Goal: Information Seeking & Learning: Learn about a topic

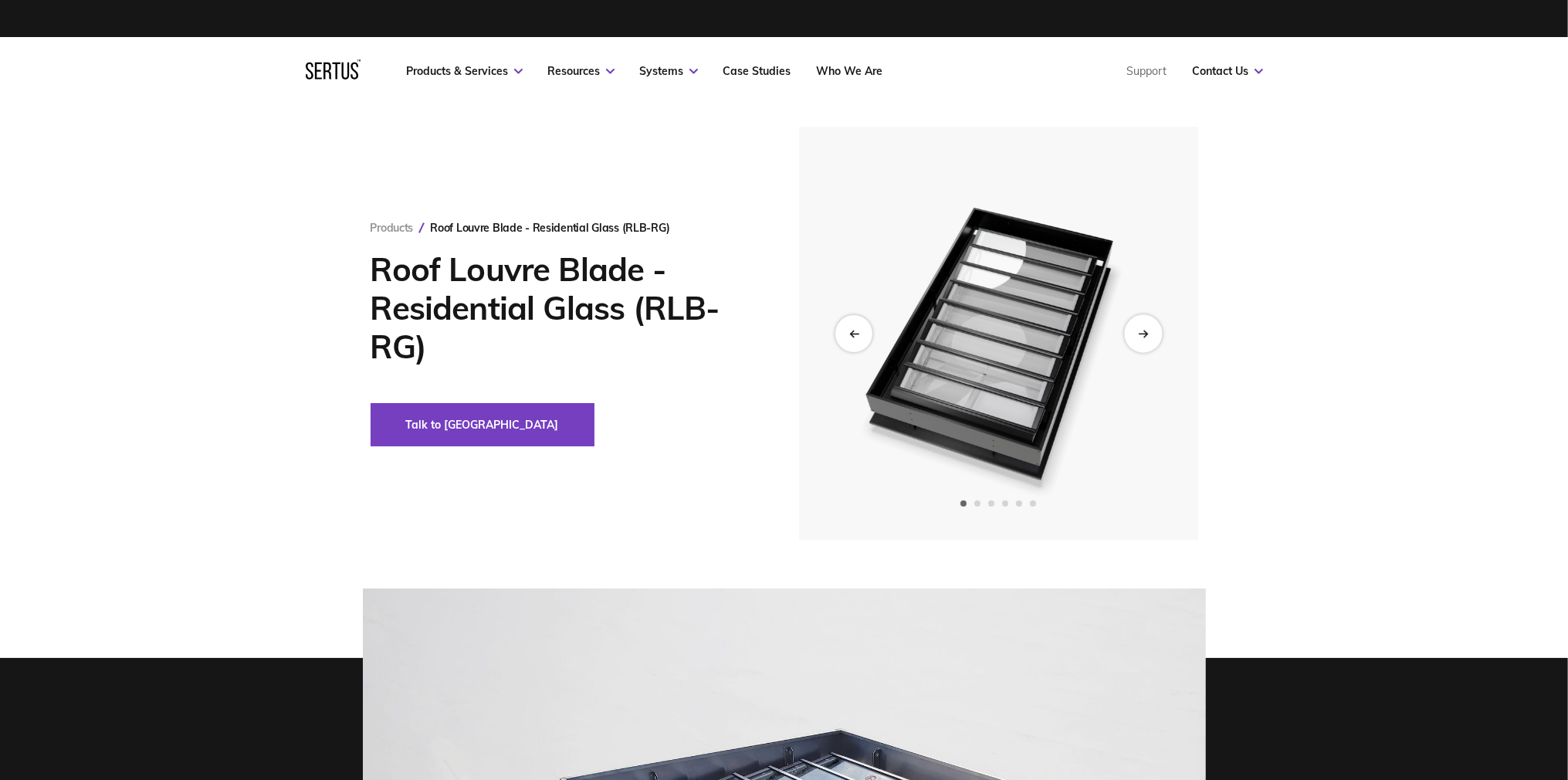
click at [1138, 324] on div "Next slide" at bounding box center [1142, 332] width 38 height 38
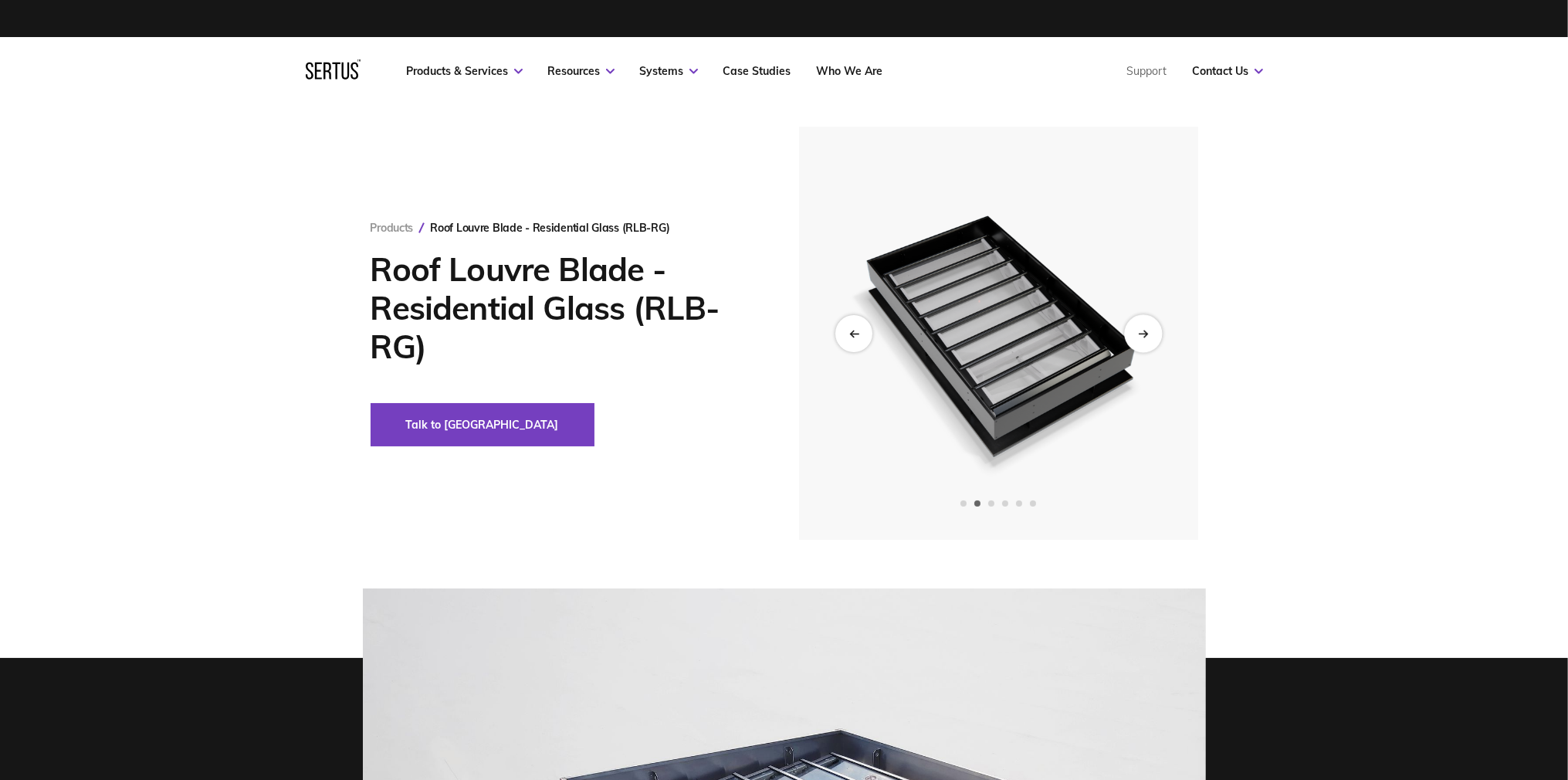
click at [1147, 341] on div "Next slide" at bounding box center [1142, 332] width 38 height 38
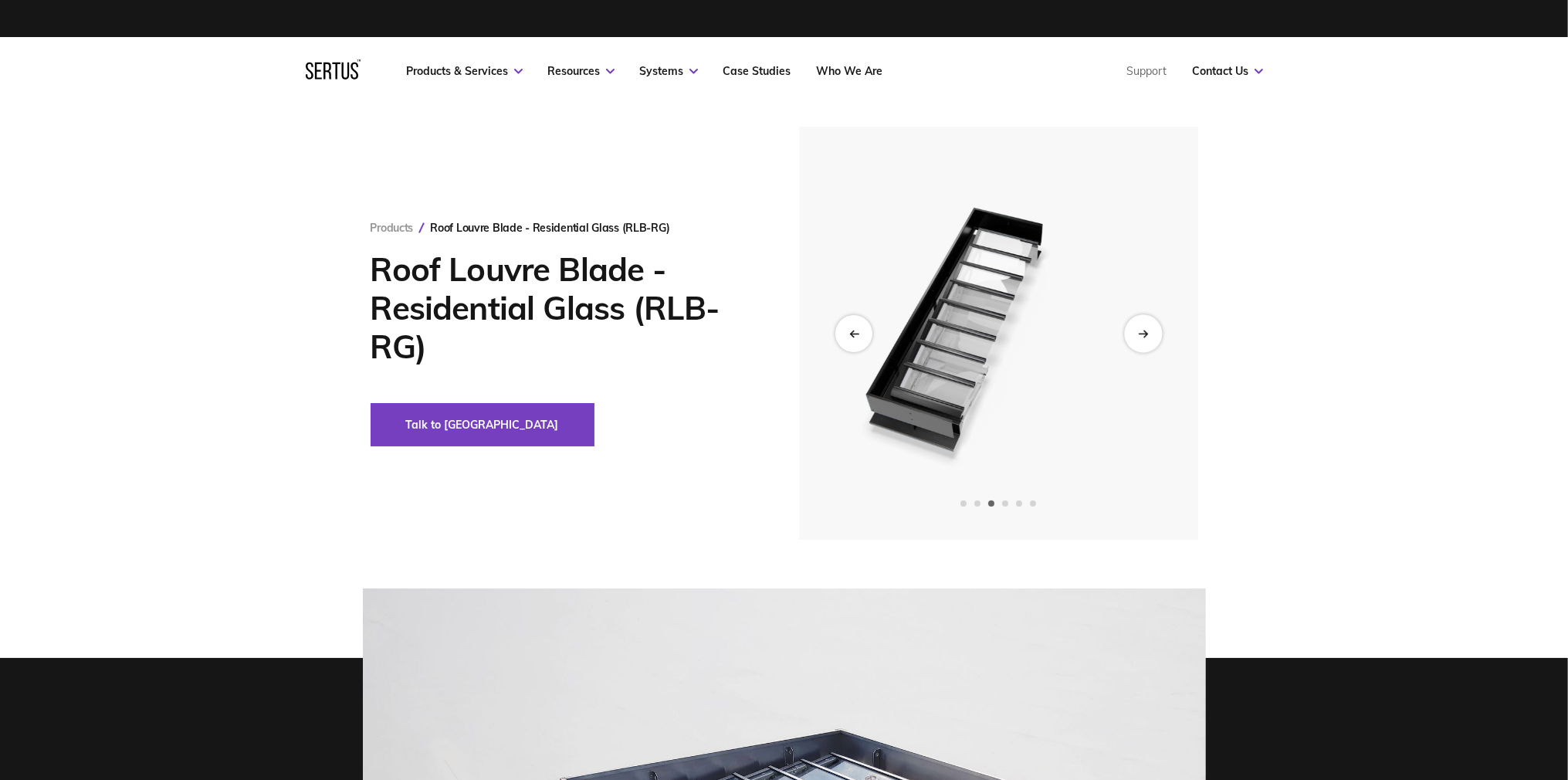
click at [1147, 341] on div "Next slide" at bounding box center [1142, 332] width 38 height 38
